Goal: Find specific page/section: Find specific page/section

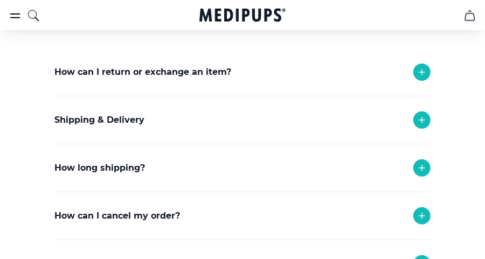
click at [419, 214] on icon at bounding box center [421, 215] width 13 height 13
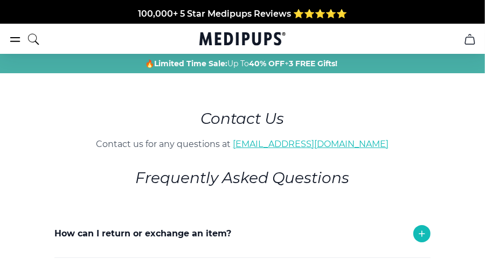
click at [271, 143] on link "[EMAIL_ADDRESS][DOMAIN_NAME]" at bounding box center [311, 144] width 156 height 10
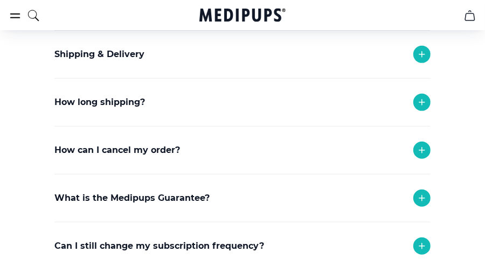
scroll to position [215, 0]
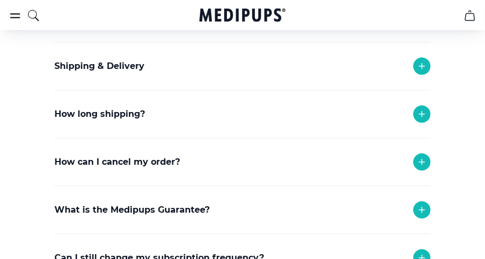
click at [423, 160] on icon at bounding box center [421, 162] width 13 height 13
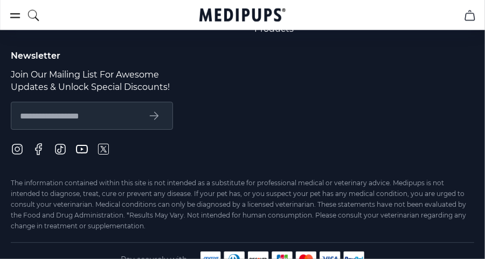
scroll to position [794, 0]
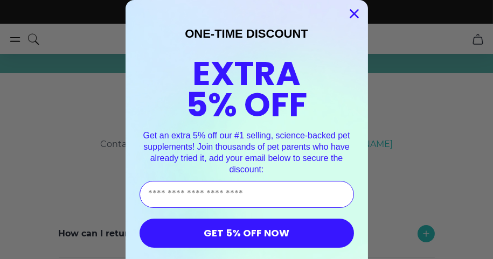
click at [350, 11] on circle "Close dialog" at bounding box center [354, 14] width 18 height 18
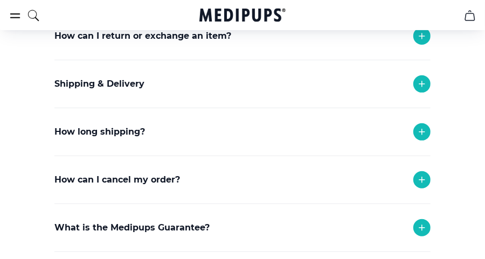
scroll to position [162, 0]
